Goal: Find specific fact: Find specific fact

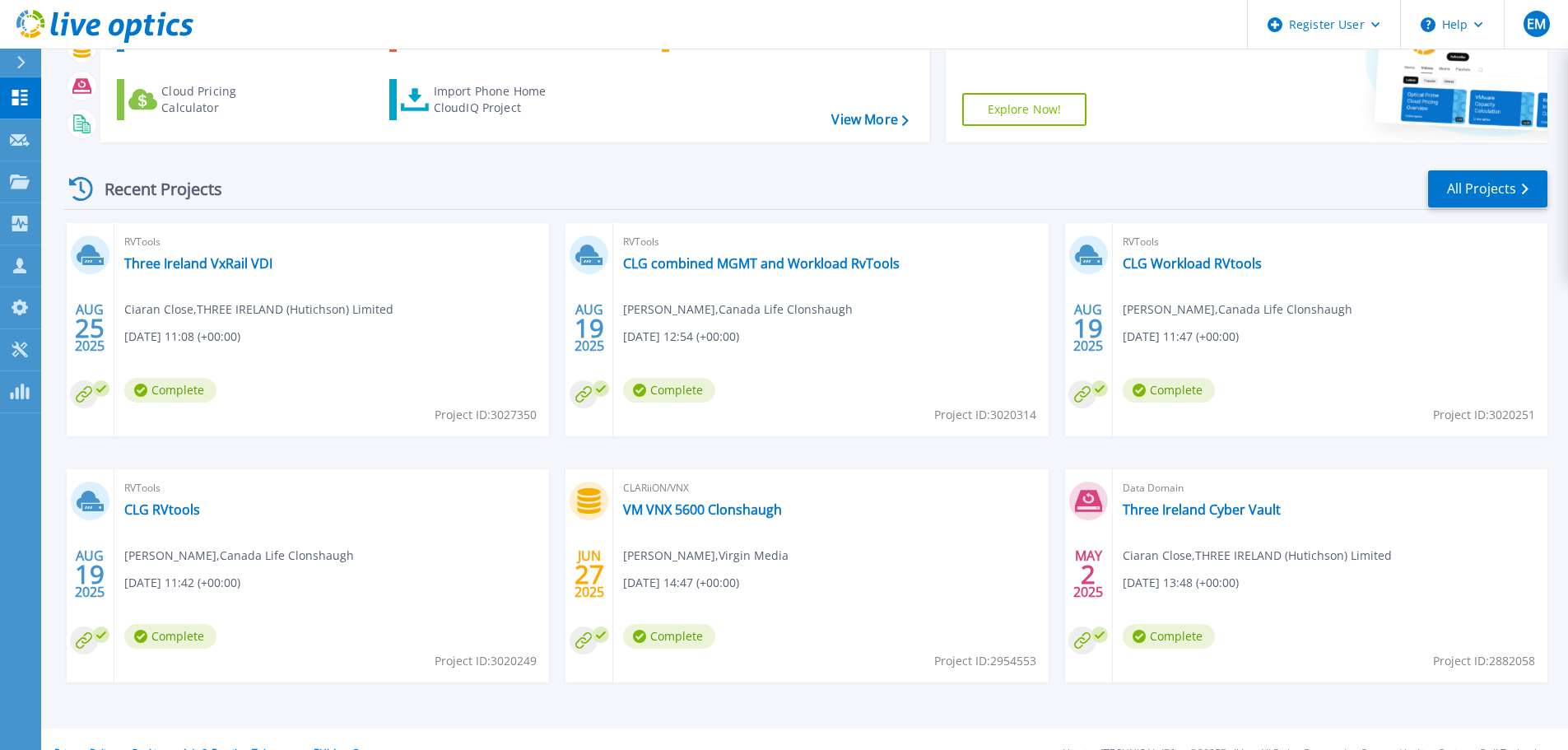
scroll to position [162, 0]
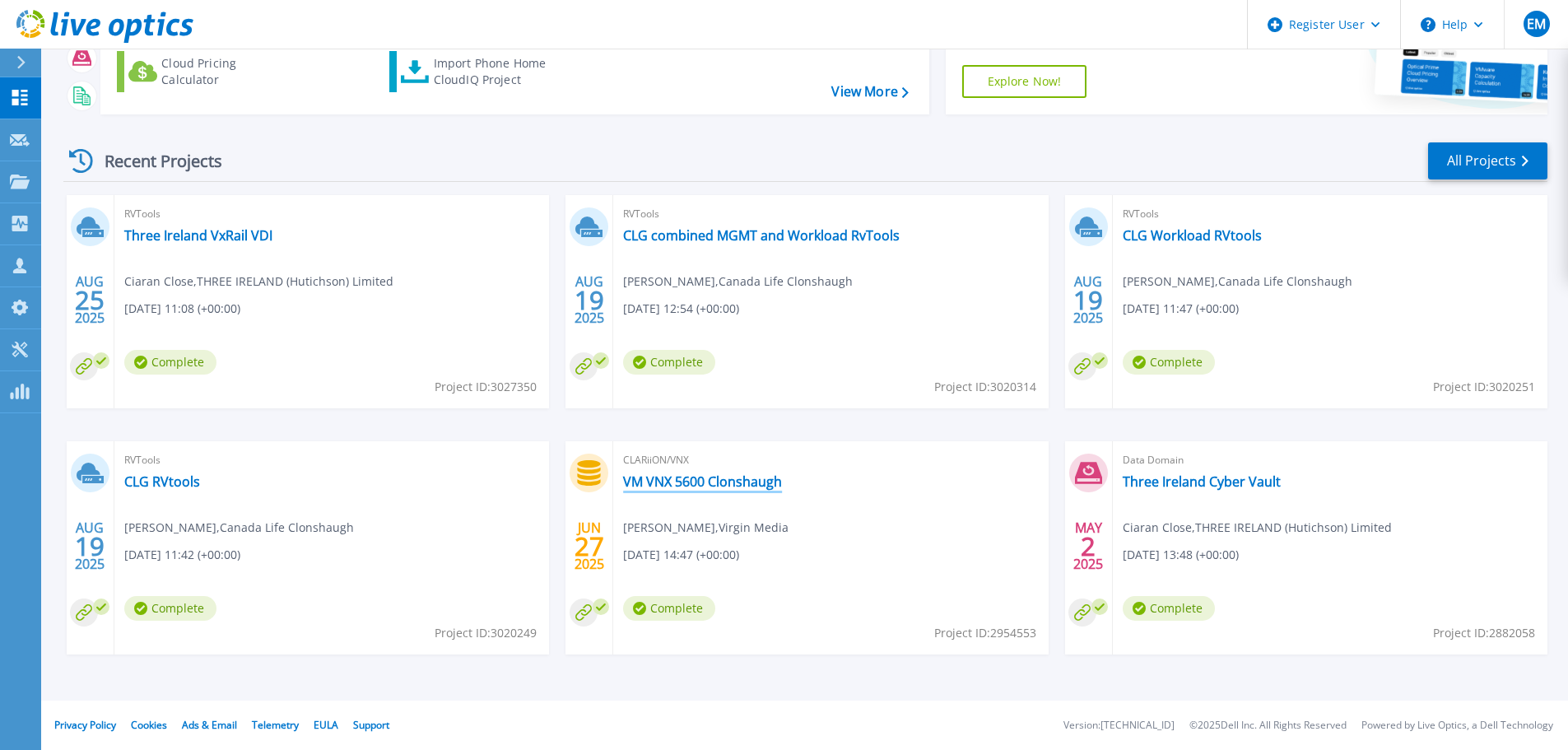
click at [741, 485] on link "VM VNX 5600 Clonshaugh" at bounding box center [703, 482] width 159 height 17
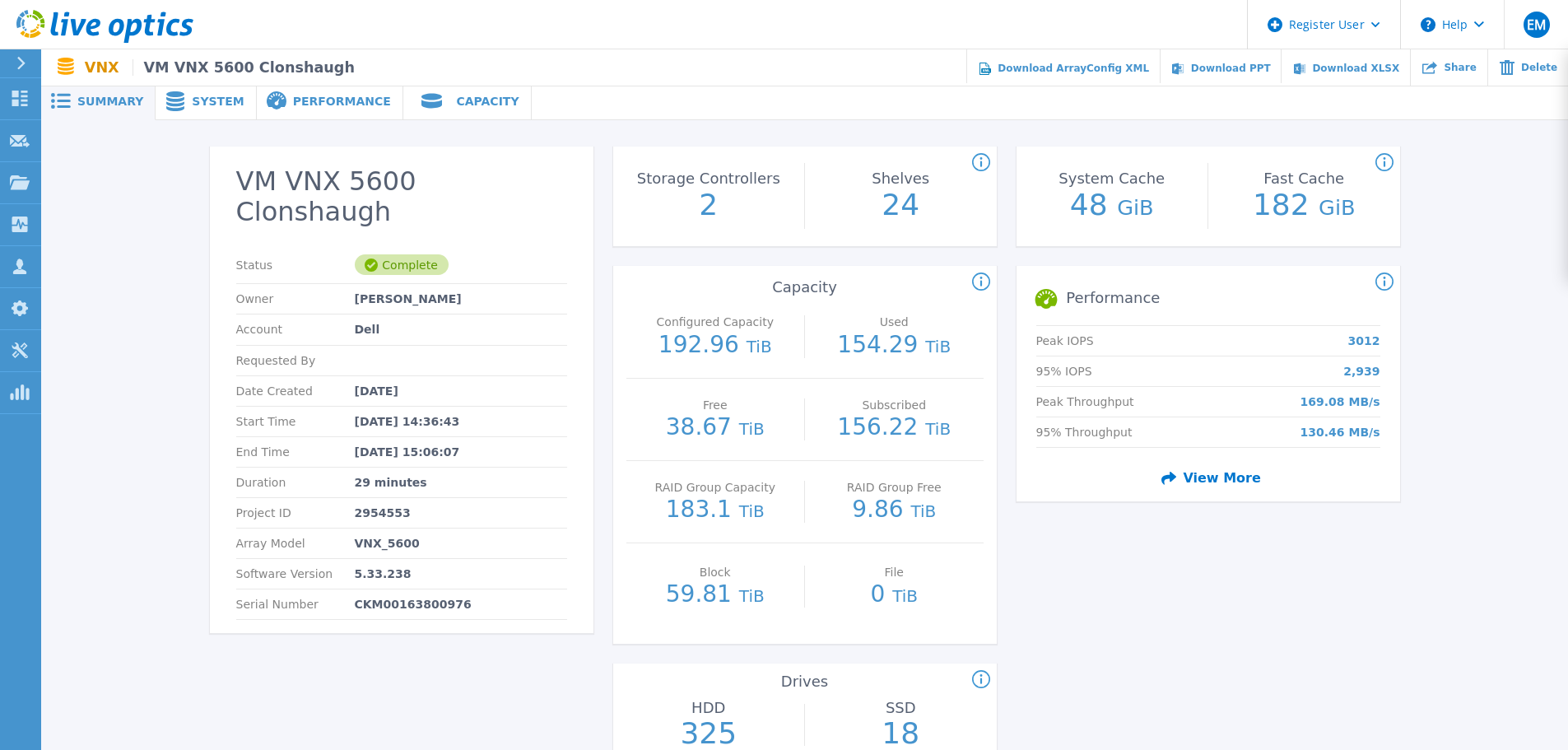
click at [395, 598] on p "CKM00163800976" at bounding box center [414, 605] width 117 height 13
copy p "CKM00163800976"
